Goal: Transaction & Acquisition: Purchase product/service

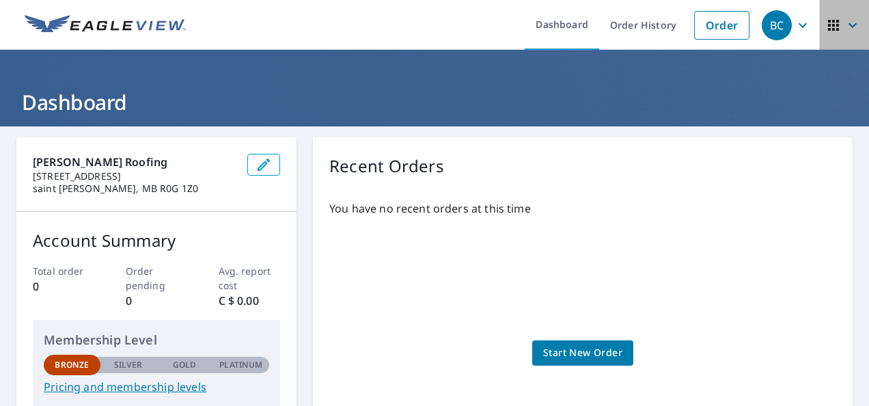
click at [825, 19] on icon "button" at bounding box center [833, 25] width 16 height 16
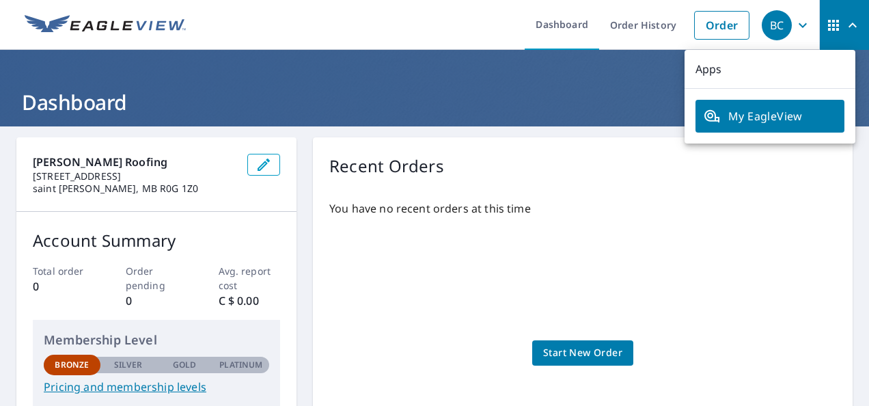
click at [771, 109] on span "My EagleView" at bounding box center [770, 116] width 133 height 16
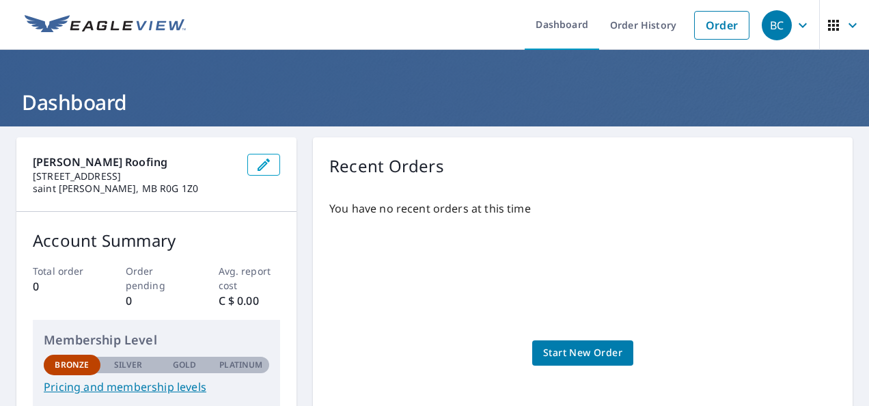
click at [829, 24] on icon "button" at bounding box center [833, 25] width 16 height 16
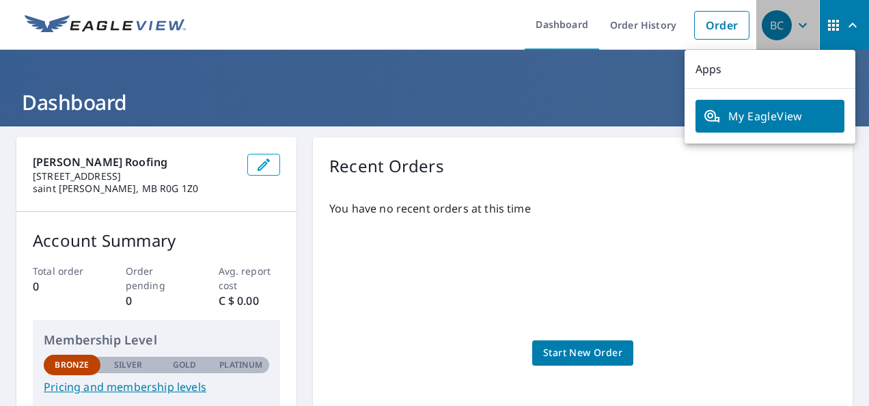
click at [765, 25] on div "BC" at bounding box center [777, 25] width 30 height 30
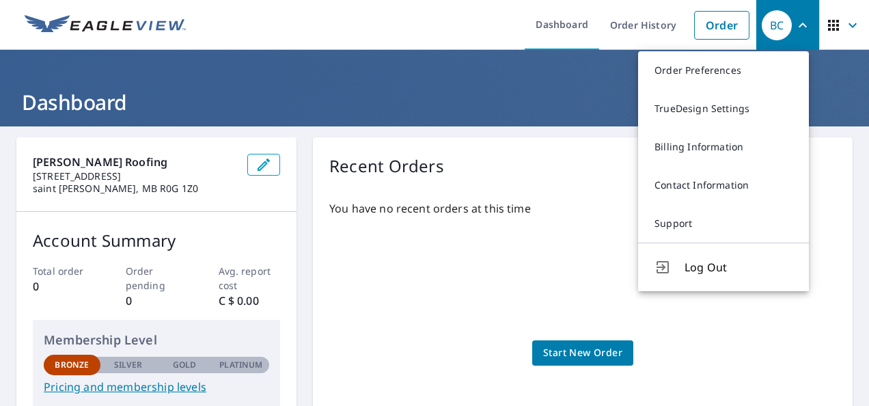
click at [461, 45] on ul "Dashboard Order History Order" at bounding box center [475, 25] width 562 height 50
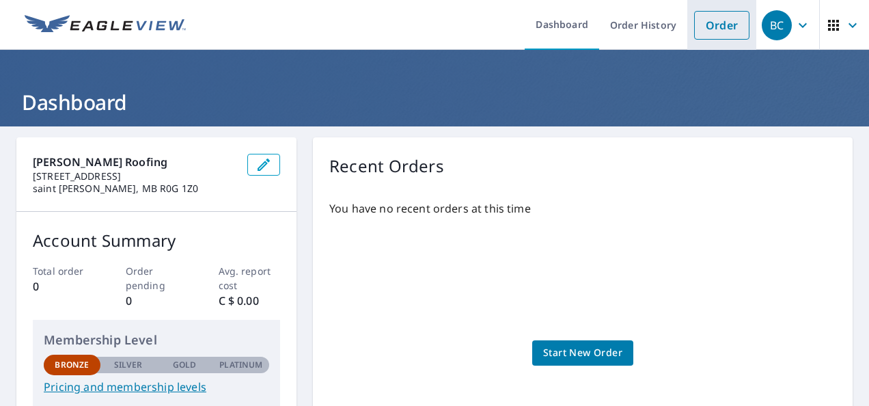
click at [716, 23] on link "Order" at bounding box center [721, 25] width 55 height 29
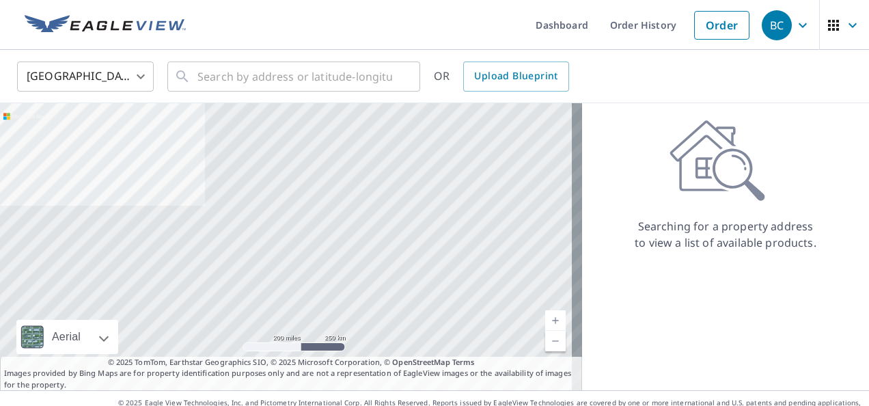
click at [141, 79] on body "BC BC Dashboard Order History Order [DEMOGRAPHIC_DATA][GEOGRAPHIC_DATA] US ​ ​ …" at bounding box center [434, 203] width 869 height 406
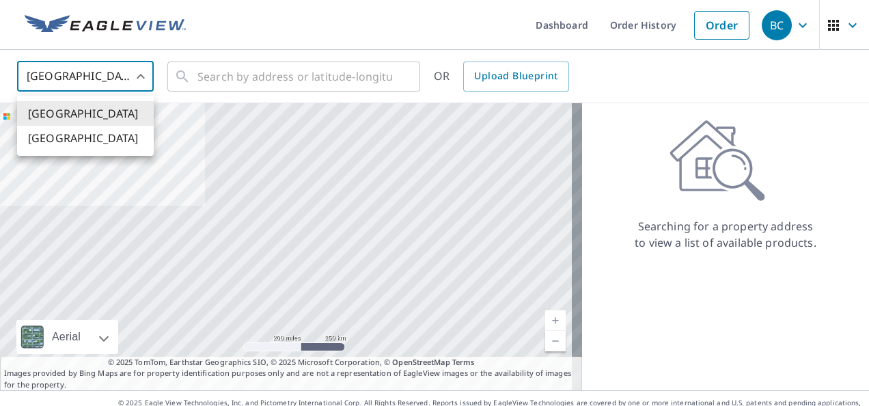
click at [89, 139] on li "[GEOGRAPHIC_DATA]" at bounding box center [85, 138] width 137 height 25
type input "CA"
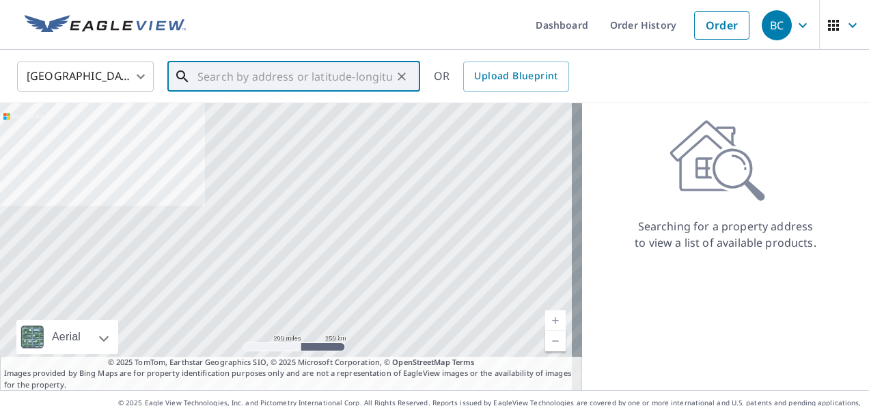
click at [271, 81] on input "text" at bounding box center [294, 76] width 195 height 38
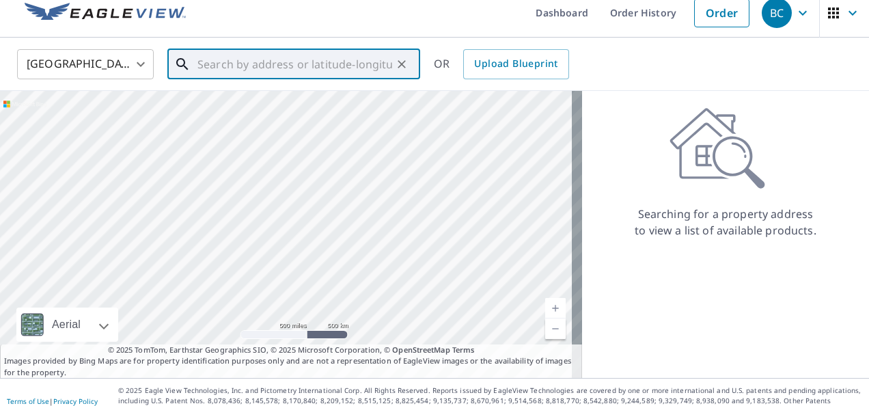
scroll to position [19, 0]
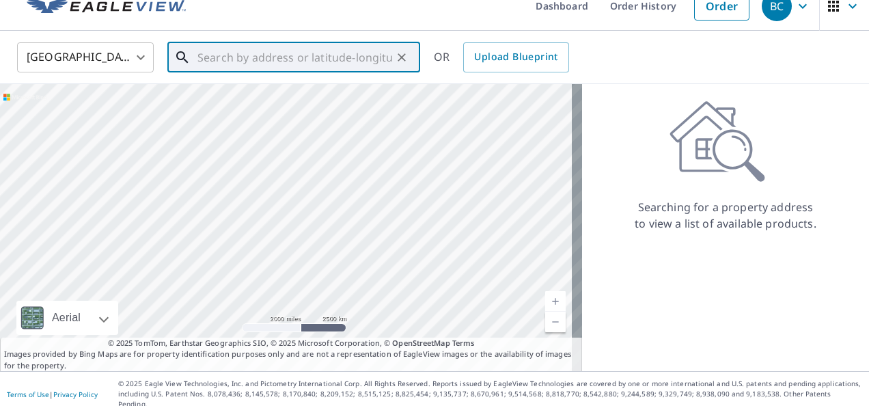
click at [365, 110] on div at bounding box center [291, 227] width 582 height 287
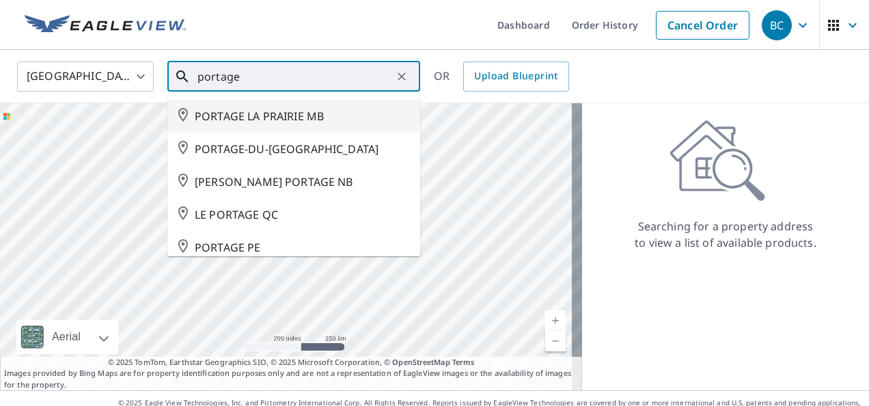
click at [291, 112] on span "PORTAGE LA PRAIRIE MB" at bounding box center [302, 116] width 215 height 16
type input "PORTAGE LA PRAIRIE MB"
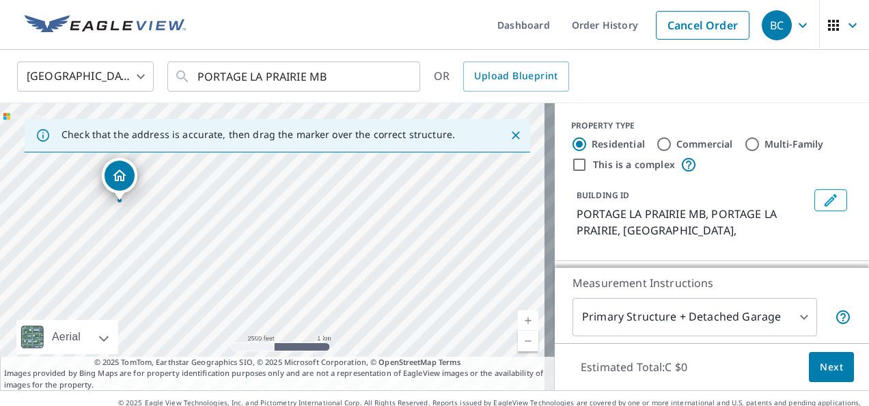
click at [29, 178] on div "PORTAGE LA PRAIRIE MB PORTAGE LA PRAIRIE MB" at bounding box center [277, 246] width 555 height 287
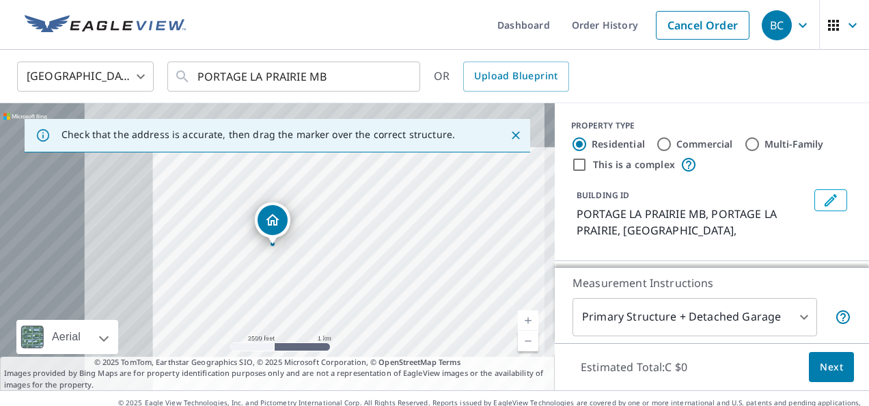
click at [29, 176] on div "PORTAGE LA PRAIRIE MB PORTAGE LA PRAIRIE MB" at bounding box center [277, 246] width 555 height 287
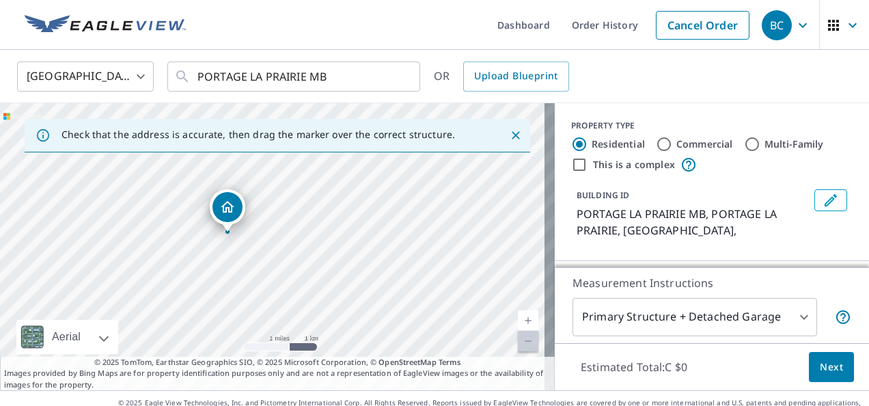
click at [6, 227] on div "PORTAGE LA PRAIRIE MB PORTAGE LA PRAIRIE MB" at bounding box center [277, 246] width 555 height 287
click at [41, 239] on div "PORTAGE LA PRAIRIE MB PORTAGE LA PRAIRIE MB" at bounding box center [277, 246] width 555 height 287
drag, startPoint x: 40, startPoint y: 241, endPoint x: 273, endPoint y: 213, distance: 233.9
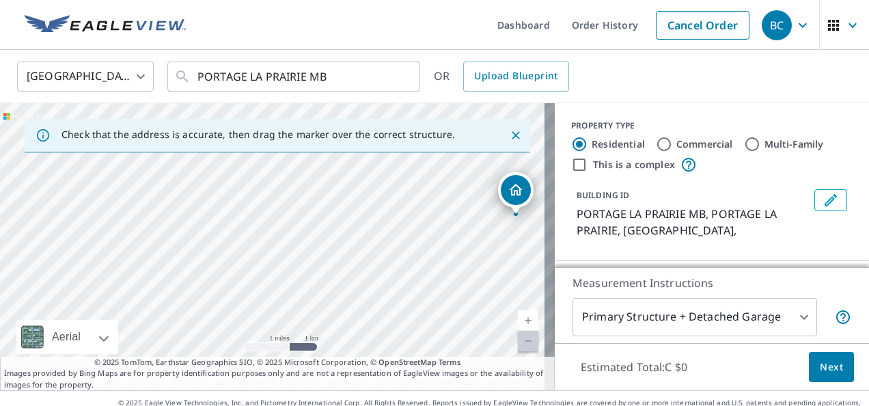
click at [283, 210] on div "PORTAGE LA PRAIRIE MB PORTAGE LA PRAIRIE MB" at bounding box center [277, 246] width 555 height 287
drag, startPoint x: 483, startPoint y: 230, endPoint x: 411, endPoint y: 245, distance: 74.1
click at [411, 245] on div "PORTAGE LA PRAIRIE MB PORTAGE LA PRAIRIE MB" at bounding box center [277, 246] width 555 height 287
drag, startPoint x: 384, startPoint y: 286, endPoint x: 312, endPoint y: 199, distance: 113.0
click at [312, 199] on div "PORTAGE LA PRAIRIE MB PORTAGE LA PRAIRIE MB" at bounding box center [277, 246] width 555 height 287
